Goal: Information Seeking & Learning: Compare options

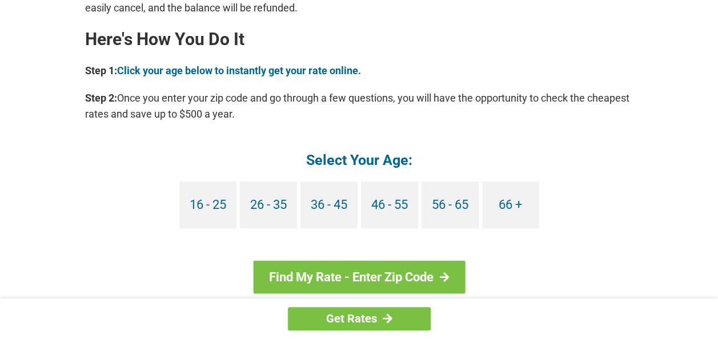
scroll to position [1085, 0]
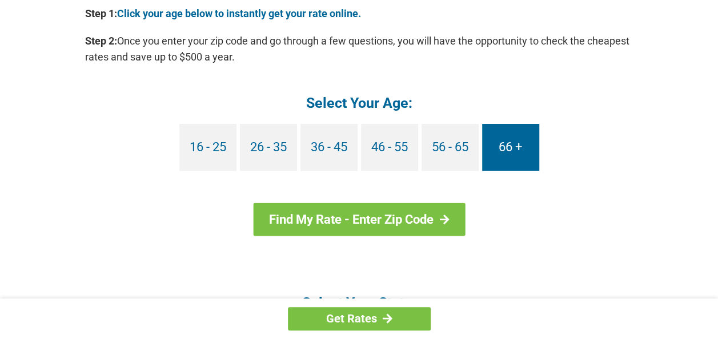
click at [512, 145] on link "66 +" at bounding box center [510, 147] width 57 height 47
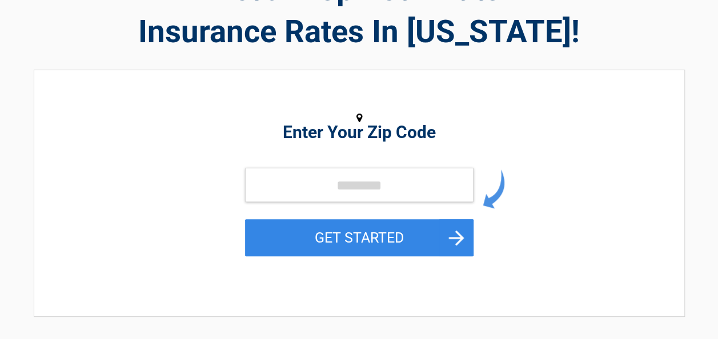
scroll to position [114, 0]
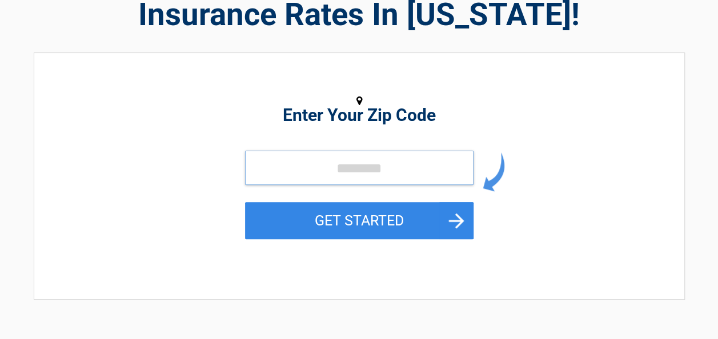
click at [316, 171] on input "tel" at bounding box center [359, 168] width 228 height 34
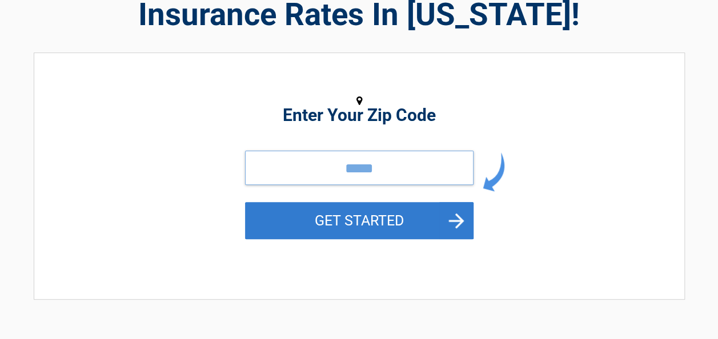
type input "*****"
click at [372, 213] on button "GET STARTED" at bounding box center [359, 220] width 228 height 37
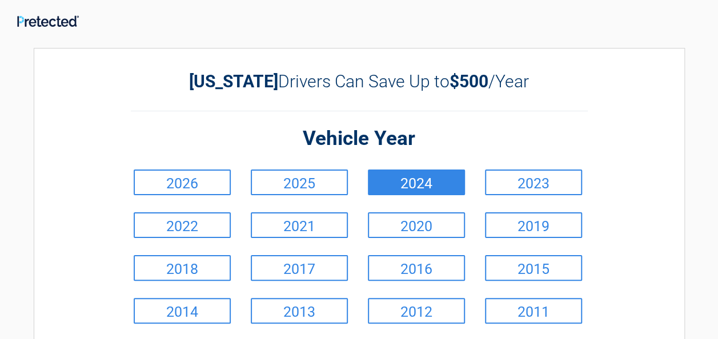
click at [416, 180] on link "2024" at bounding box center [416, 183] width 97 height 26
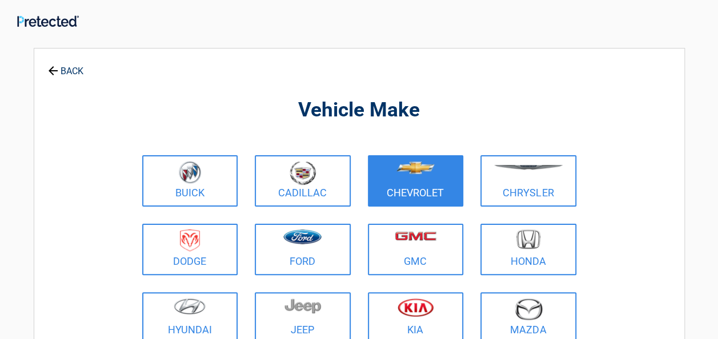
click at [412, 186] on link "Chevrolet" at bounding box center [416, 180] width 96 height 51
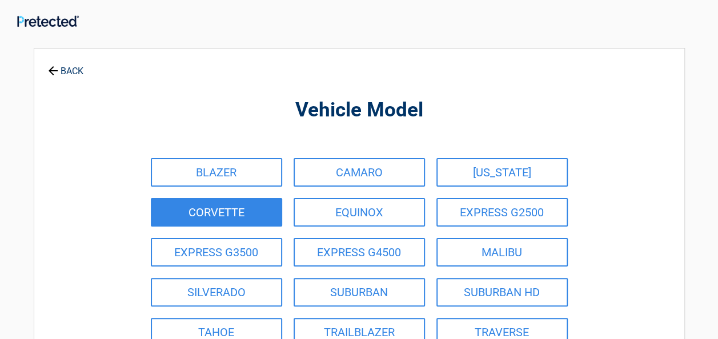
click at [216, 208] on link "CORVETTE" at bounding box center [216, 212] width 131 height 29
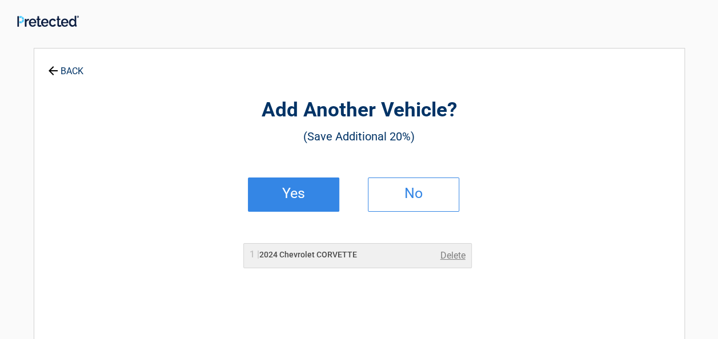
click at [299, 192] on h2 "Yes" at bounding box center [293, 194] width 67 height 8
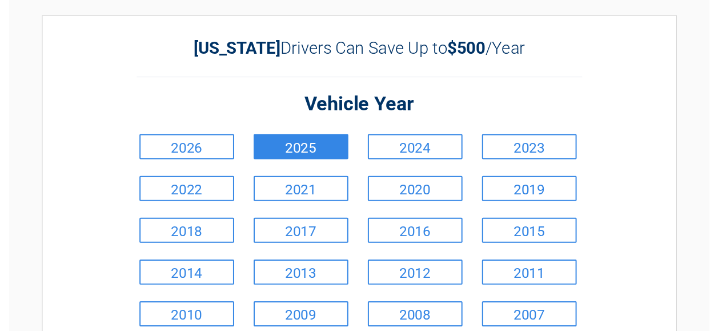
scroll to position [57, 0]
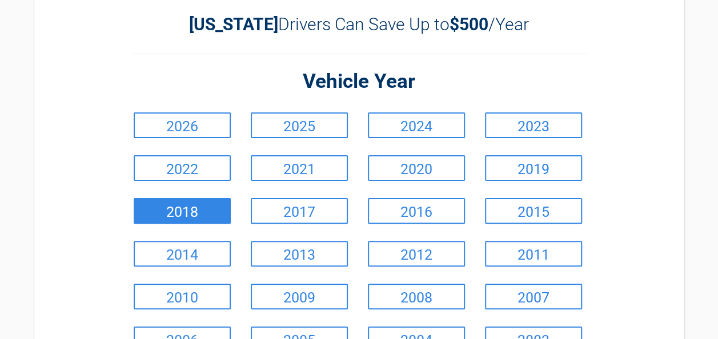
click at [187, 208] on link "2018" at bounding box center [182, 211] width 97 height 26
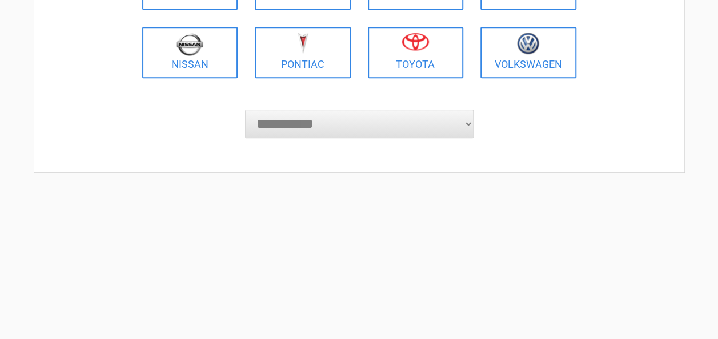
scroll to position [333, 0]
click at [303, 123] on select "**********" at bounding box center [359, 124] width 228 height 29
select select "***"
click at [245, 110] on select "**********" at bounding box center [359, 124] width 228 height 29
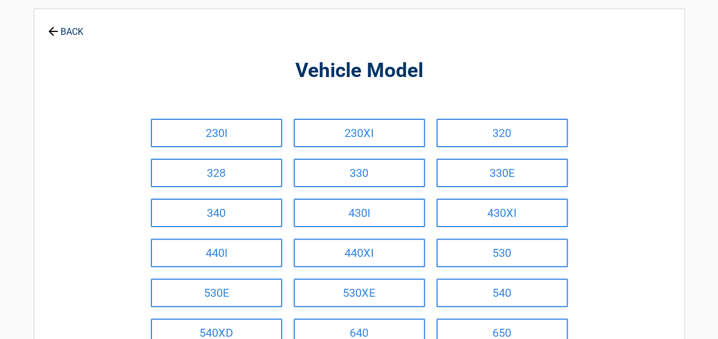
scroll to position [57, 0]
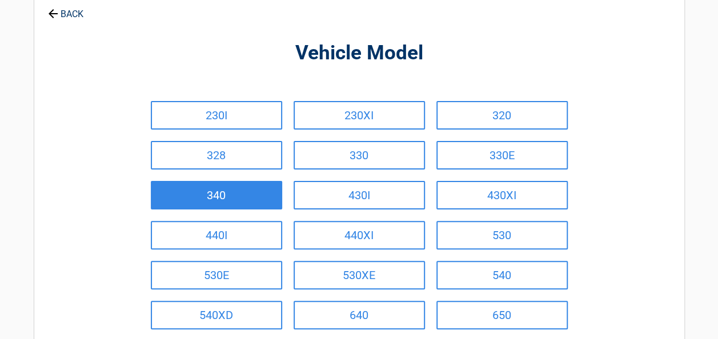
click at [213, 190] on link "340" at bounding box center [216, 195] width 131 height 29
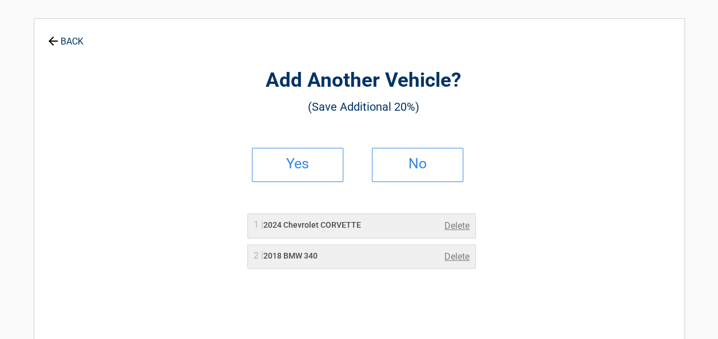
scroll to position [0, 0]
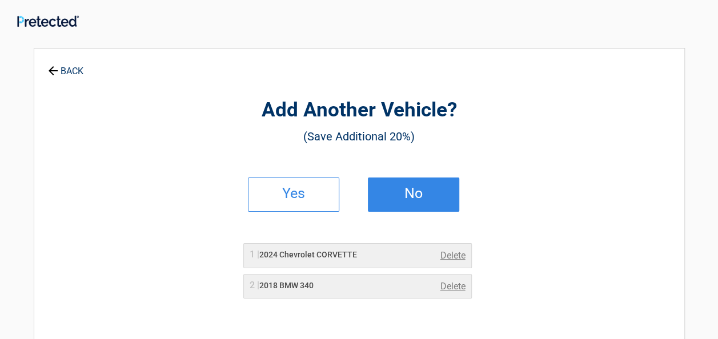
click at [416, 195] on h2 "No" at bounding box center [413, 194] width 67 height 8
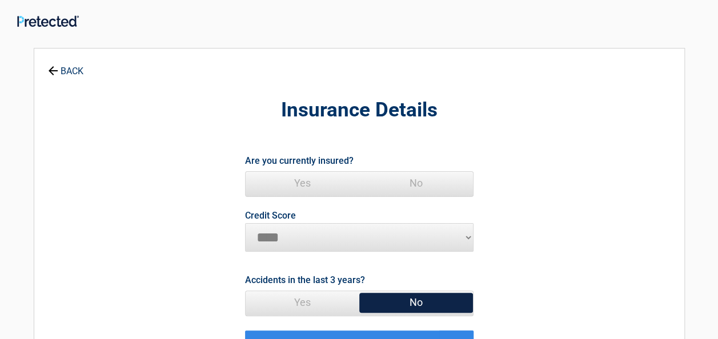
scroll to position [57, 0]
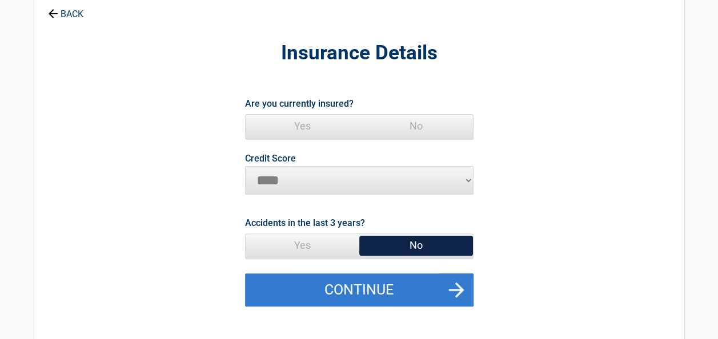
click at [368, 289] on button "Continue" at bounding box center [359, 289] width 228 height 33
